Goal: Task Accomplishment & Management: Complete application form

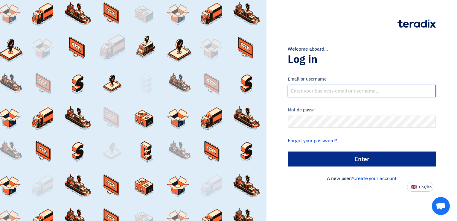
type input "[EMAIL_ADDRESS][DOMAIN_NAME]"
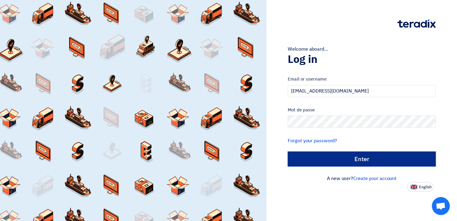
click at [360, 159] on input "الدخول" at bounding box center [362, 158] width 148 height 15
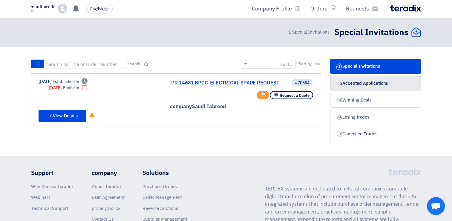
click at [353, 81] on font "Accepted Applications" at bounding box center [365, 83] width 45 height 7
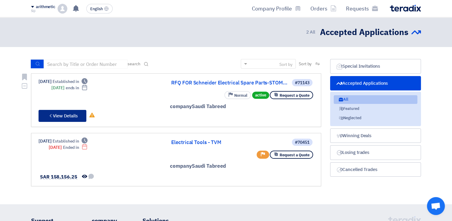
click at [71, 115] on font "View Details" at bounding box center [65, 115] width 25 height 7
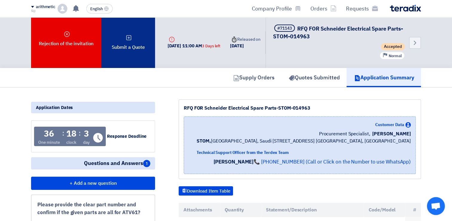
click at [134, 49] on font "Submit a Quote" at bounding box center [128, 47] width 33 height 7
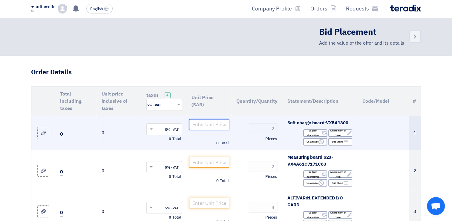
click at [203, 123] on input "number" at bounding box center [209, 124] width 40 height 11
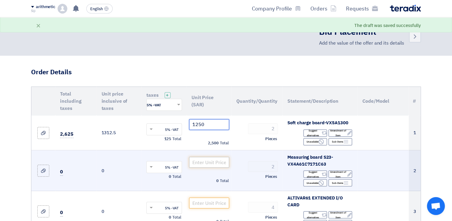
type input "1250"
click at [215, 160] on input "number" at bounding box center [209, 162] width 40 height 11
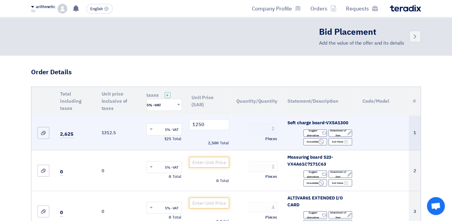
click at [376, 134] on td at bounding box center [383, 132] width 51 height 35
click at [342, 133] on font "Amendment of Item" at bounding box center [338, 133] width 18 height 10
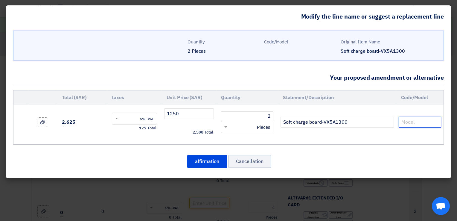
click at [412, 124] on input "text" at bounding box center [419, 122] width 42 height 11
paste input "VX5A1300"
type input "VX5A1300"
click at [210, 158] on button "affirmation" at bounding box center [207, 161] width 40 height 13
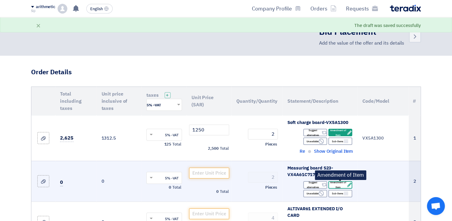
click at [343, 185] on font "Amendment of Item" at bounding box center [338, 185] width 18 height 10
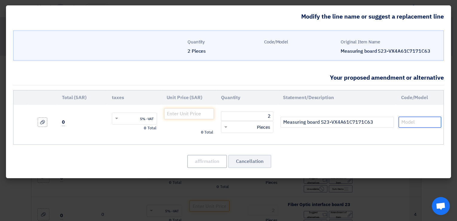
click at [409, 123] on input "text" at bounding box center [419, 122] width 42 height 11
paste input "VX4A61C7171C63"
click at [403, 120] on input "VX4A61C7171C63" at bounding box center [419, 122] width 42 height 11
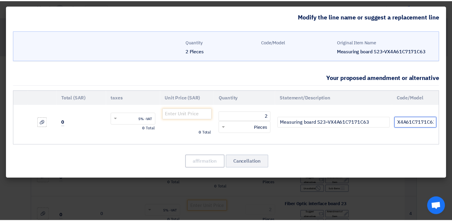
scroll to position [0, 0]
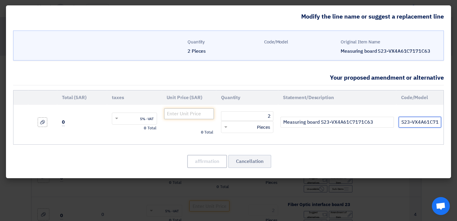
type input "S23-VX4A61C7171C63"
click at [198, 113] on input "number" at bounding box center [189, 113] width 50 height 11
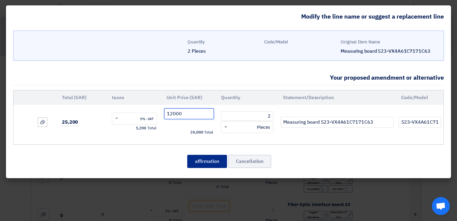
type input "12000"
click at [201, 162] on button "affirmation" at bounding box center [207, 161] width 40 height 13
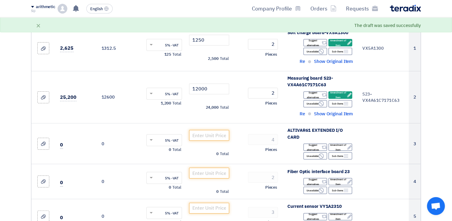
scroll to position [93, 0]
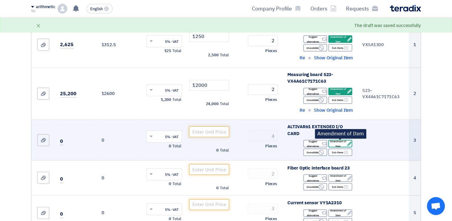
click at [343, 142] on font "Amendment of Item" at bounding box center [338, 144] width 18 height 10
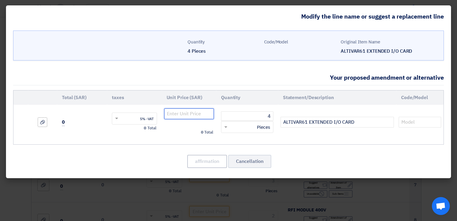
click at [185, 111] on input "number" at bounding box center [189, 113] width 50 height 11
type input "1225"
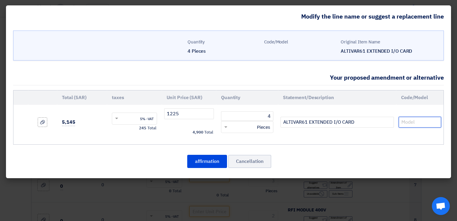
click at [406, 123] on input "text" at bounding box center [419, 122] width 42 height 11
paste input "VW3A3202"
type input "VW3A3202"
click at [212, 160] on button "affirmation" at bounding box center [207, 161] width 40 height 13
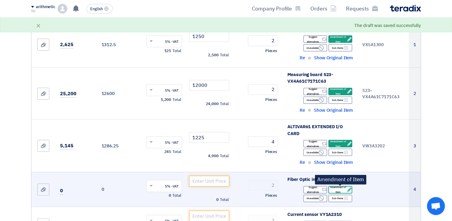
click at [341, 189] on font "Amendment of Item" at bounding box center [338, 189] width 18 height 10
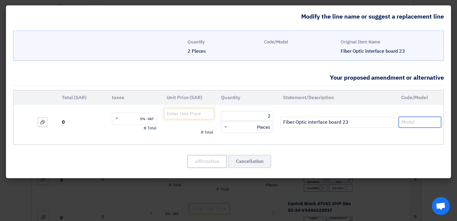
click at [414, 124] on input "text" at bounding box center [419, 122] width 42 height 11
paste input "VX4A2323"
type input "VX4A2323"
click at [193, 112] on input "number" at bounding box center [189, 113] width 50 height 11
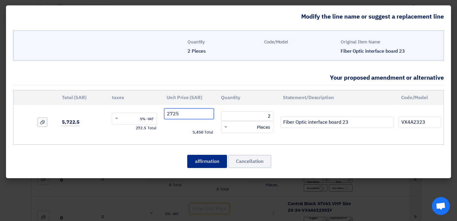
type input "2725"
click at [210, 158] on button "affirmation" at bounding box center [207, 161] width 40 height 13
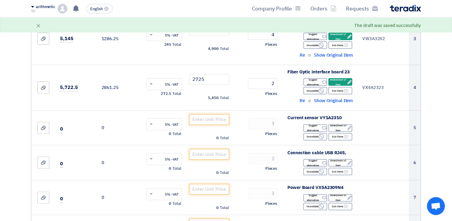
scroll to position [204, 0]
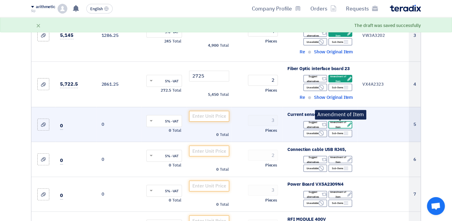
click at [338, 122] on font "Amendment of Item" at bounding box center [338, 125] width 18 height 10
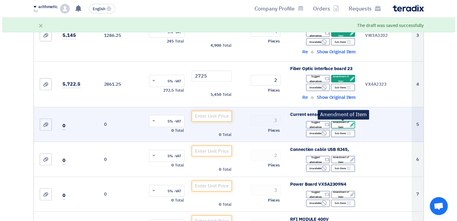
scroll to position [158, 0]
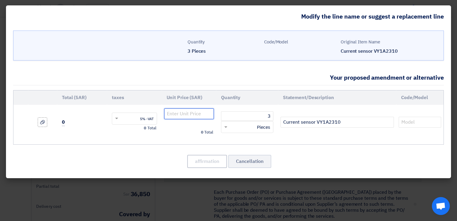
click at [198, 114] on input "number" at bounding box center [189, 113] width 50 height 11
type input "4000"
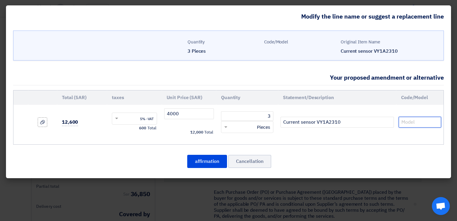
click at [405, 120] on input "text" at bounding box center [419, 122] width 42 height 11
paste input "VY1A2310"
type input "VY1A2310"
click at [213, 160] on button "affirmation" at bounding box center [207, 161] width 40 height 13
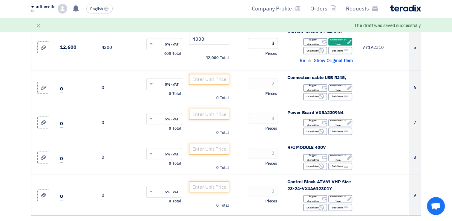
scroll to position [279, 0]
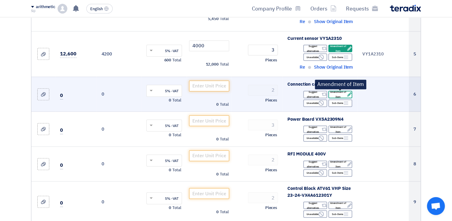
click at [338, 93] on font "Amendment of Item" at bounding box center [338, 94] width 18 height 10
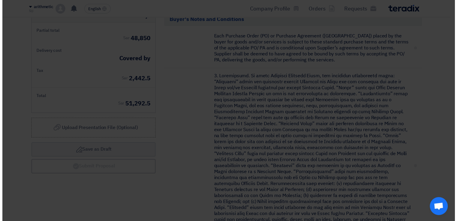
scroll to position [130, 0]
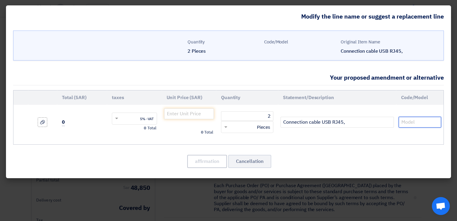
click at [404, 121] on input "text" at bounding box center [419, 122] width 42 height 11
paste input "TCSMCNAM3M002P"
type input "TCSMCNAM3M002P"
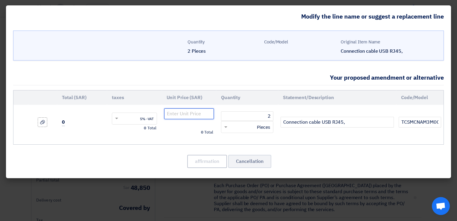
click at [195, 115] on input "number" at bounding box center [189, 113] width 50 height 11
type input "575"
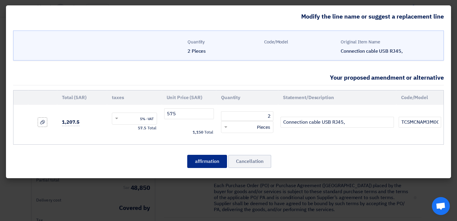
click at [212, 158] on button "affirmation" at bounding box center [207, 161] width 40 height 13
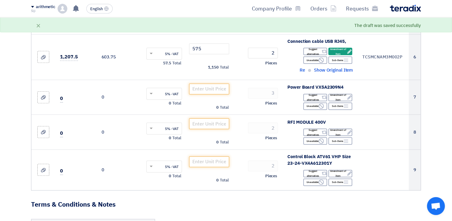
scroll to position [318, 0]
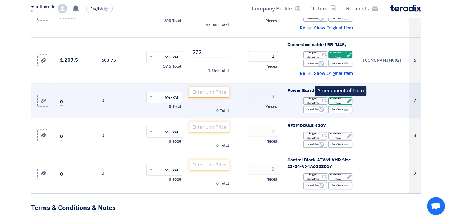
click at [344, 99] on font "Amendment of Item" at bounding box center [338, 101] width 18 height 10
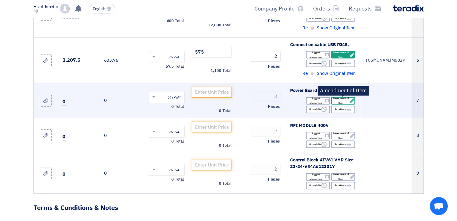
scroll to position [123, 0]
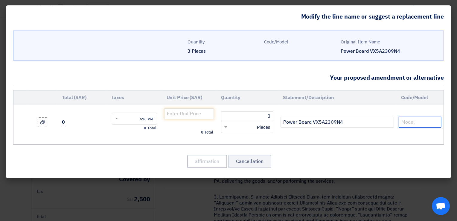
click at [405, 121] on input "text" at bounding box center [419, 122] width 42 height 11
paste input "VX5A2309N4"
type input "VX5A2309N4"
click at [198, 115] on input "number" at bounding box center [189, 113] width 50 height 11
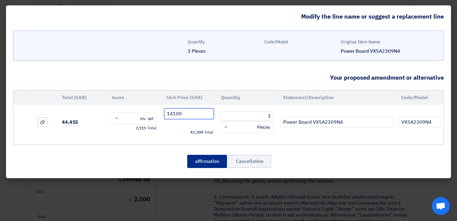
type input "14100"
click at [216, 159] on button "affirmation" at bounding box center [207, 161] width 40 height 13
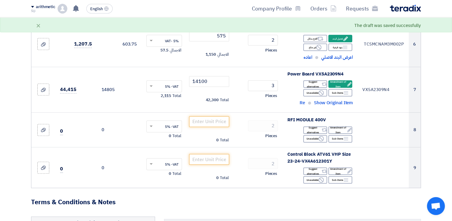
scroll to position [331, 0]
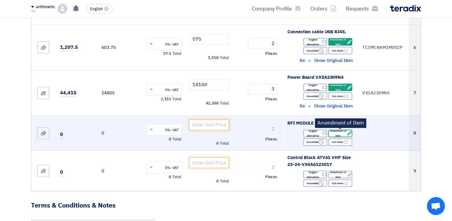
click at [341, 131] on font "Amendment of Item" at bounding box center [338, 133] width 18 height 10
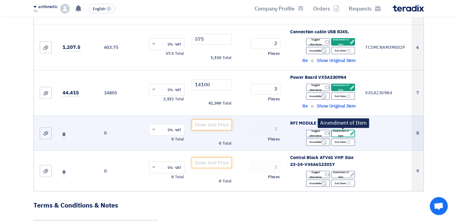
scroll to position [136, 0]
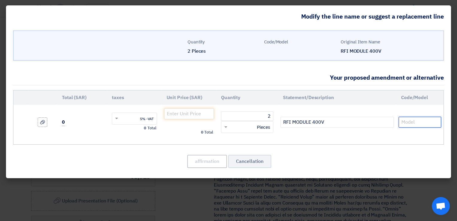
click at [421, 123] on input "text" at bounding box center [419, 122] width 42 height 11
paste input "VX4FPMC1180N4"
type input "VX4FPMC1180N4"
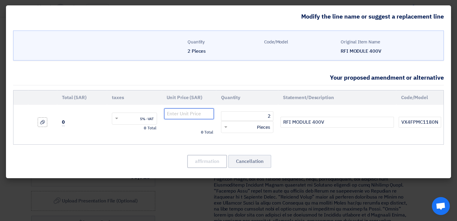
click at [202, 112] on input "number" at bounding box center [189, 113] width 50 height 11
type input "3100"
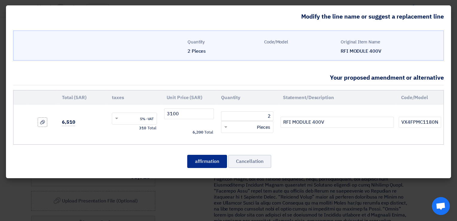
click at [206, 155] on button "affirmation" at bounding box center [207, 161] width 40 height 13
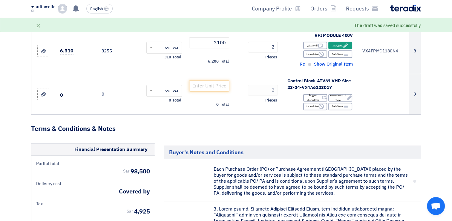
scroll to position [409, 0]
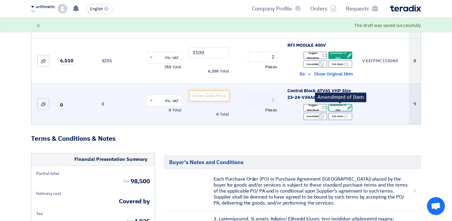
click at [344, 106] on font "Amendment of Item" at bounding box center [338, 108] width 18 height 10
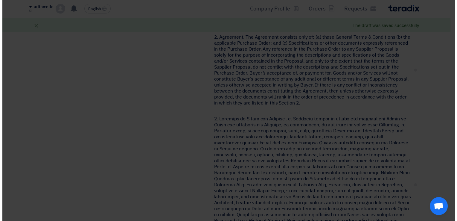
scroll to position [123, 0]
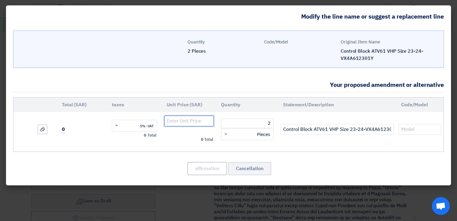
click at [196, 123] on input "number" at bounding box center [189, 120] width 50 height 11
type input "7750"
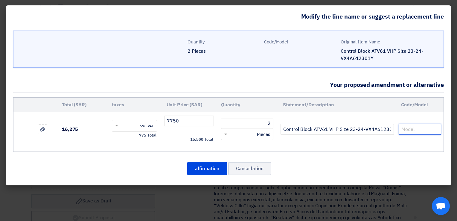
click at [410, 129] on input "text" at bounding box center [419, 129] width 42 height 11
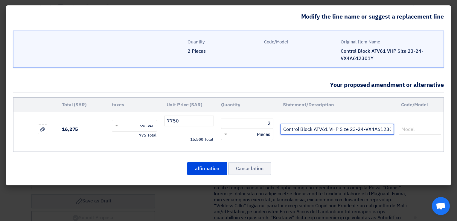
scroll to position [0, 5]
drag, startPoint x: 365, startPoint y: 128, endPoint x: 409, endPoint y: 126, distance: 44.3
click at [409, 126] on tr "Control Block ATV61 VHP Size 23-24-VX4A612301Y 2 RFQ_STEP1. ITEMS.2.TYPE_PLACEH…" at bounding box center [228, 129] width 430 height 35
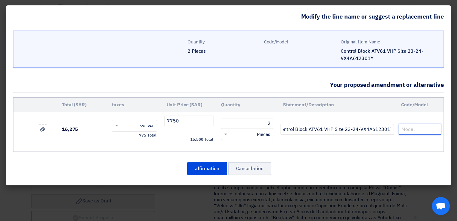
scroll to position [0, 0]
click at [412, 128] on input "text" at bounding box center [419, 129] width 42 height 11
paste input "VX4A612301Y"
type input "VX4A612301Y"
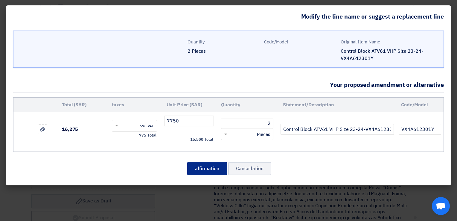
click at [208, 167] on button "affirmation" at bounding box center [207, 168] width 40 height 13
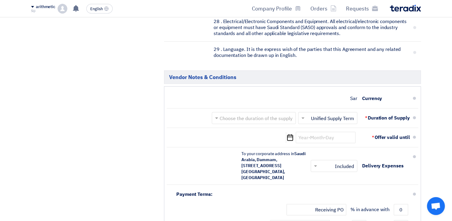
scroll to position [2499, 0]
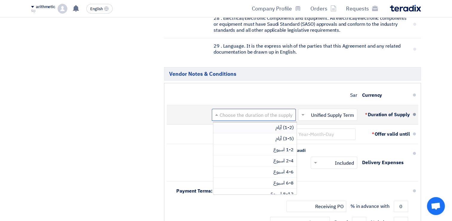
click at [276, 111] on input "text" at bounding box center [252, 115] width 81 height 9
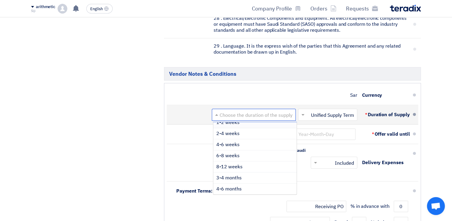
scroll to position [27, 0]
click at [240, 152] on span "6-8 weeks" at bounding box center [227, 155] width 23 height 7
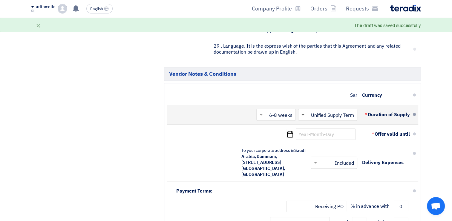
click at [301, 111] on span at bounding box center [302, 114] width 7 height 6
click at [316, 135] on span "Unified Supply Term" at bounding box center [325, 138] width 44 height 7
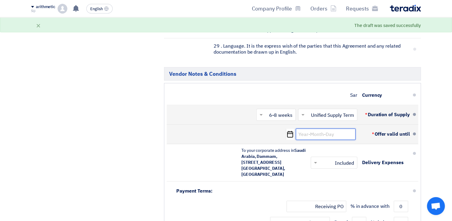
click at [315, 128] on input at bounding box center [326, 133] width 60 height 11
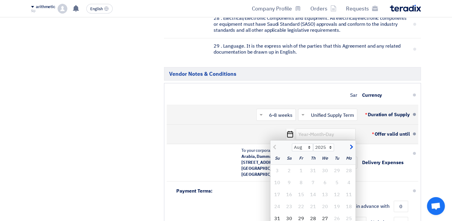
click at [351, 143] on span "button" at bounding box center [350, 146] width 3 height 7
select select "9"
click at [349, 164] on div "1" at bounding box center [349, 170] width 12 height 12
type input "[DATE]"
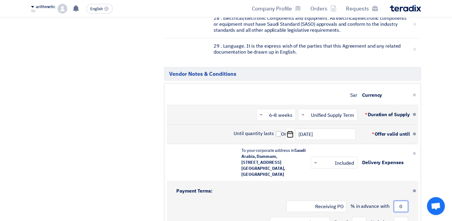
click at [403, 200] on input "0" at bounding box center [401, 205] width 14 height 11
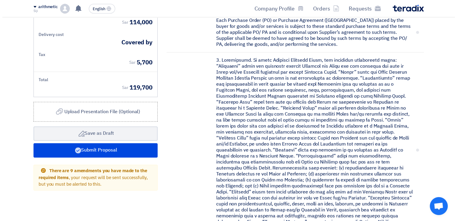
scroll to position [582, 0]
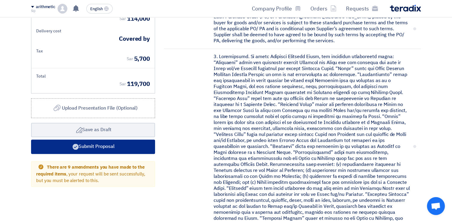
type input "100"
click at [114, 146] on font "Submit Proposal" at bounding box center [97, 146] width 36 height 7
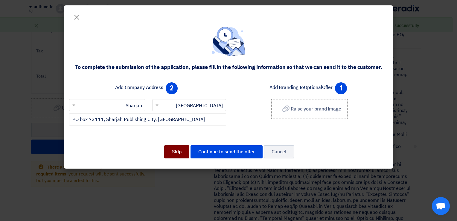
click at [177, 152] on button "Skip" at bounding box center [176, 151] width 25 height 13
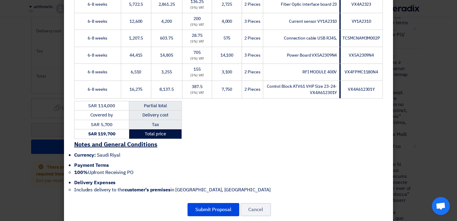
scroll to position [184, 0]
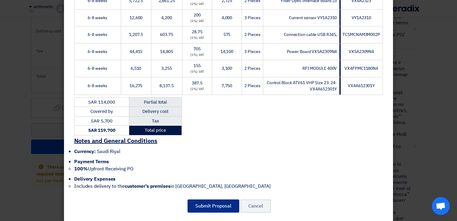
click at [213, 199] on button "Submit Proposal" at bounding box center [213, 205] width 52 height 13
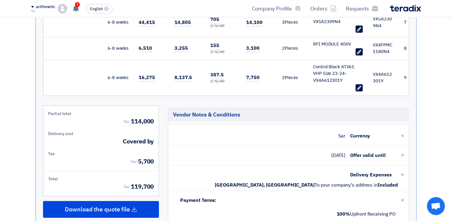
scroll to position [385, 0]
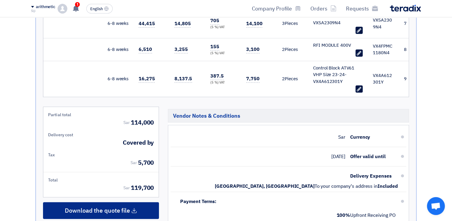
click at [125, 207] on span "Download the quote file" at bounding box center [97, 209] width 65 height 5
click at [113, 207] on span "Download the quote file" at bounding box center [97, 209] width 65 height 5
click at [132, 207] on icon at bounding box center [134, 210] width 6 height 6
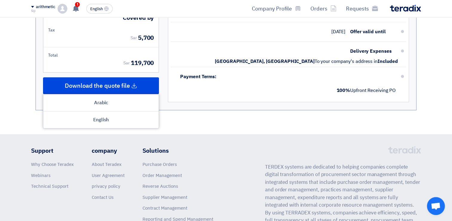
scroll to position [507, 0]
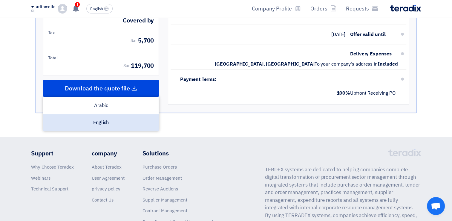
click at [88, 123] on div "English" at bounding box center [100, 122] width 115 height 17
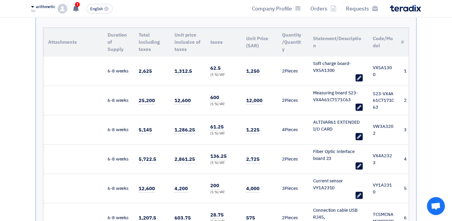
scroll to position [0, 0]
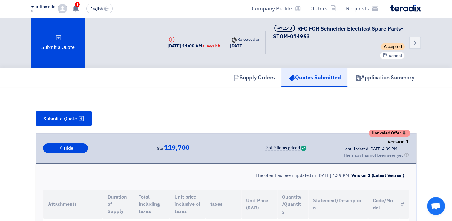
click at [395, 47] on span "Accepted" at bounding box center [393, 46] width 24 height 7
click at [415, 40] on icon "Back" at bounding box center [415, 42] width 7 height 7
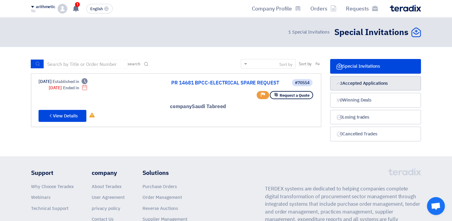
click at [374, 82] on font "Accepted Applications" at bounding box center [365, 83] width 45 height 7
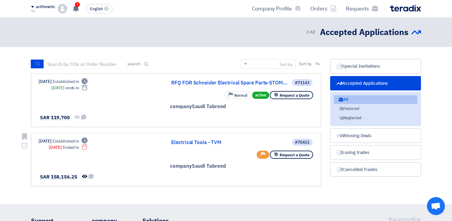
click at [262, 154] on use at bounding box center [263, 154] width 4 height 4
click at [262, 152] on use at bounding box center [263, 154] width 4 height 4
click at [74, 12] on div "1 عرض سعرك لطلب RFQ FOR Schneider Electrical Spare Parts-STOM-014963 لم يعد الا…" at bounding box center [76, 9] width 12 height 12
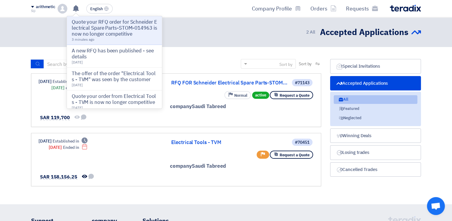
click at [199, 15] on div "Requests Orders Company Profile" at bounding box center [304, 8] width 234 height 14
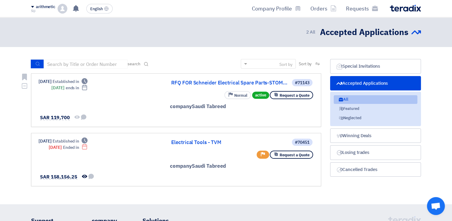
click at [143, 106] on div "#71143 RFQ FOR Schneider Electrical Spare Parts-STOM... Request a Quote active …" at bounding box center [176, 99] width 275 height 43
click at [226, 83] on link "RFQ FOR Schneider Electrical Spare Parts-STOM..." at bounding box center [231, 82] width 120 height 5
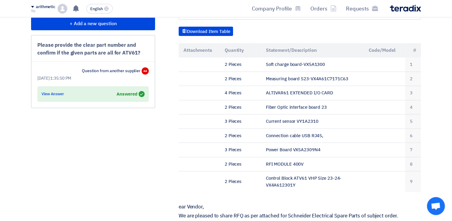
scroll to position [172, 0]
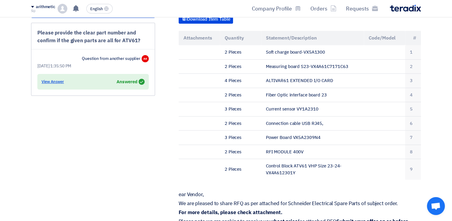
click at [57, 80] on div "View Answer" at bounding box center [53, 82] width 22 height 6
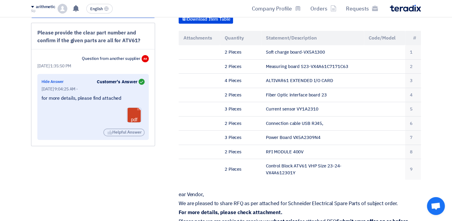
click at [134, 113] on link at bounding box center [151, 126] width 48 height 36
